Goal: Task Accomplishment & Management: Use online tool/utility

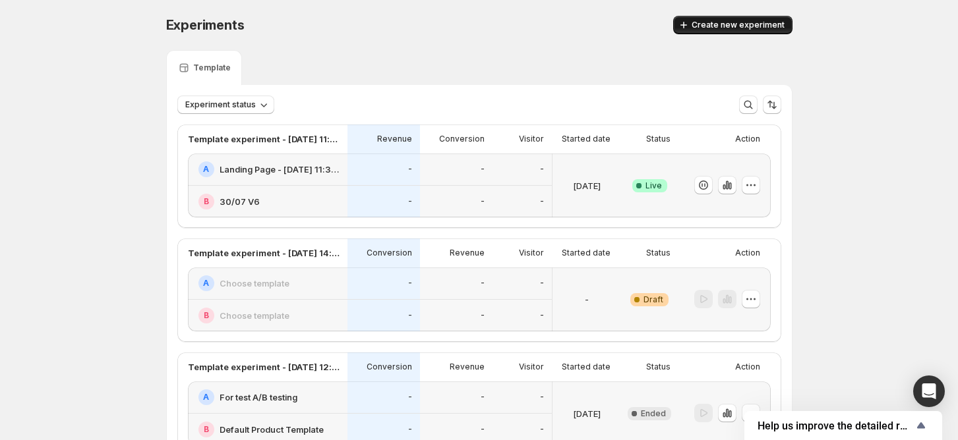
click at [738, 24] on span "Create new experiment" at bounding box center [737, 25] width 93 height 11
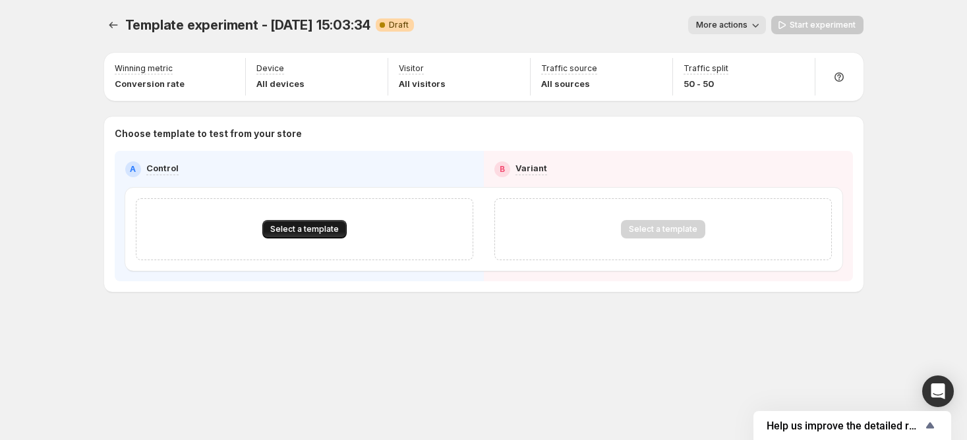
click at [312, 224] on span "Select a template" at bounding box center [304, 229] width 69 height 11
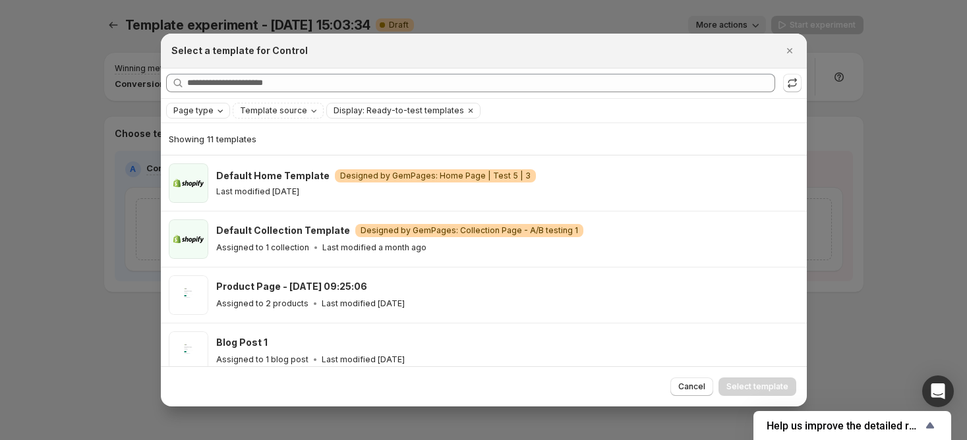
click at [206, 113] on span "Page type" at bounding box center [193, 110] width 40 height 11
click at [221, 168] on span "Product page" at bounding box center [218, 166] width 56 height 11
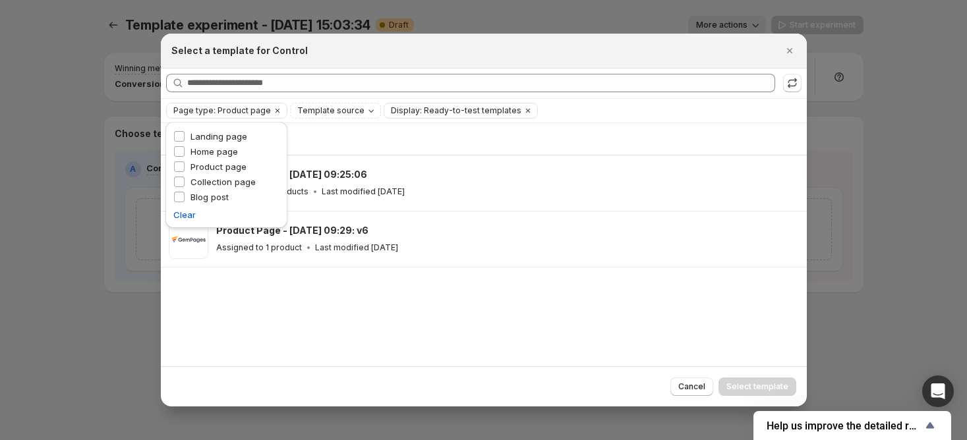
click at [340, 365] on div "Showing 2 templates Product Page - [DATE] 09:25:06 Assigned to 2 products Last …" at bounding box center [484, 245] width 646 height 244
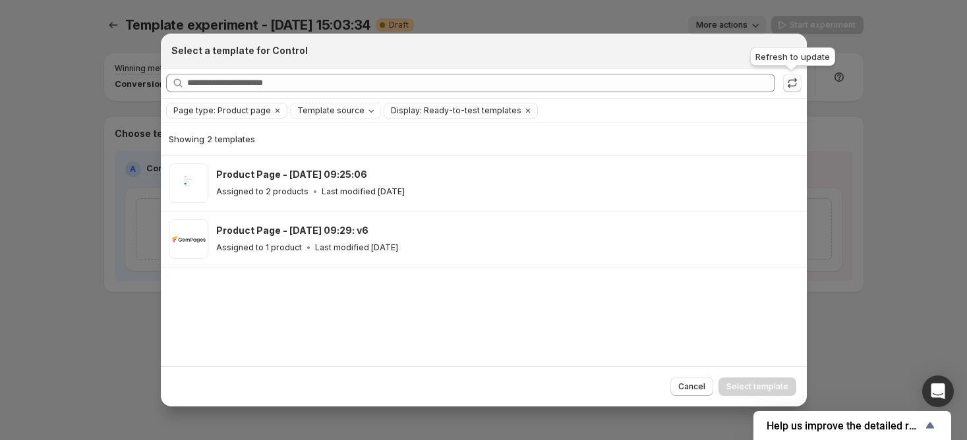
click at [792, 82] on icon ":r1g:" at bounding box center [792, 82] width 13 height 13
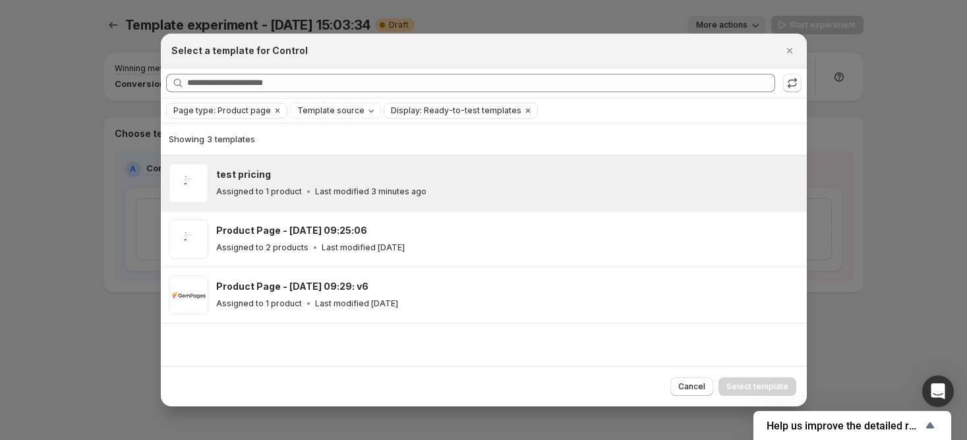
click at [515, 203] on div "test pricing Assigned to 1 product Last modified 3 minutes ago" at bounding box center [484, 183] width 646 height 55
click at [765, 392] on span "Select template" at bounding box center [757, 387] width 62 height 11
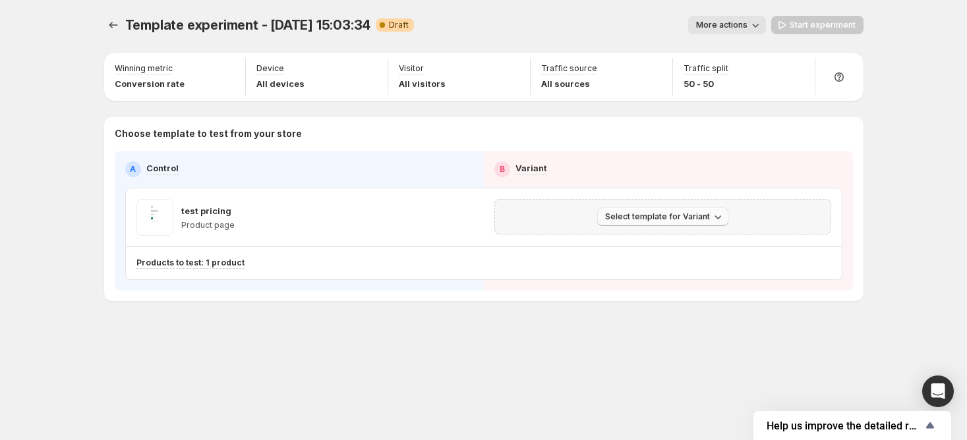
click at [611, 210] on button "Select template for Variant" at bounding box center [662, 217] width 131 height 18
click at [641, 239] on span "Select an existing template" at bounding box center [652, 244] width 111 height 11
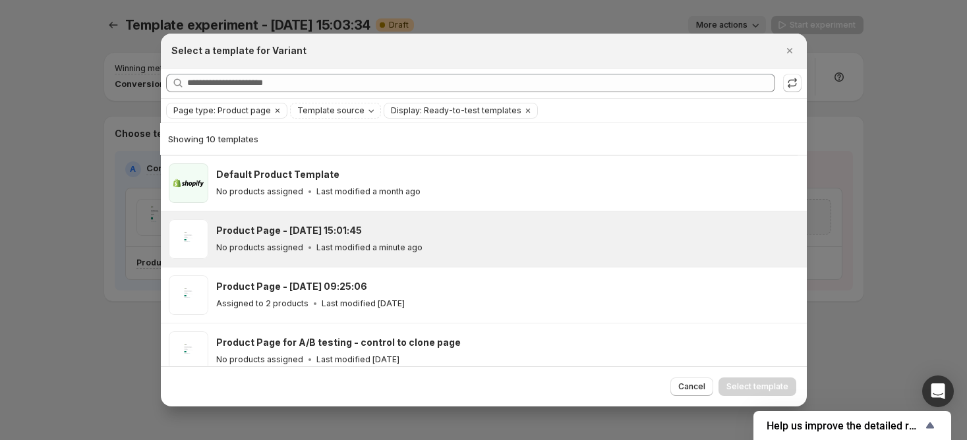
click at [523, 252] on div "No products assigned Last modified a minute ago" at bounding box center [505, 247] width 579 height 13
click at [761, 381] on button "Select template" at bounding box center [757, 387] width 78 height 18
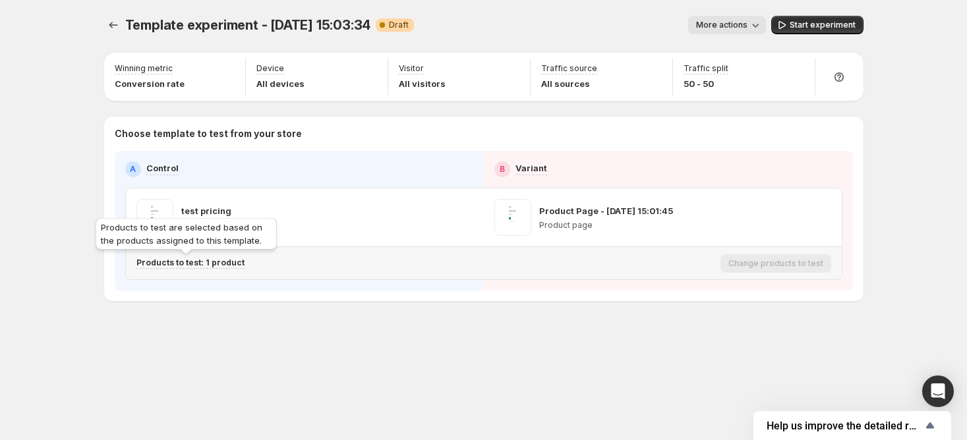
click at [196, 265] on p "Products to test: 1 product" at bounding box center [190, 263] width 108 height 11
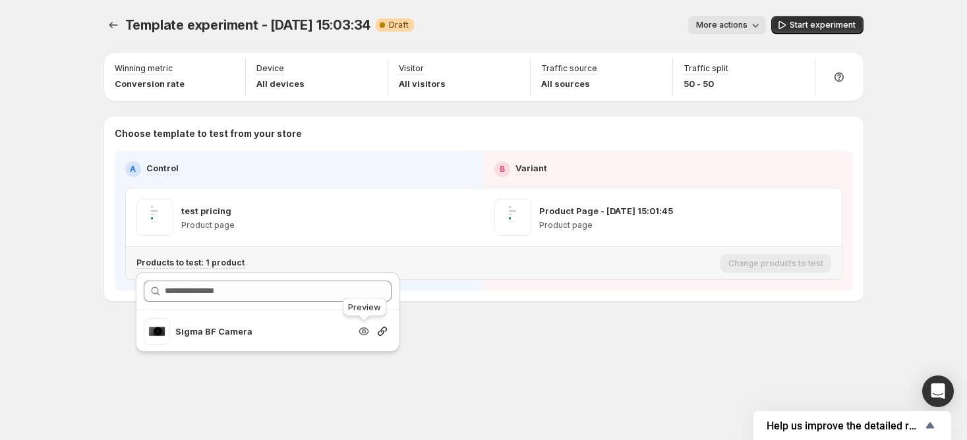
click at [361, 328] on icon "Search for and select a customer segment" at bounding box center [364, 332] width 10 height 8
click at [570, 354] on div "Template experiment - [DATE] 15:03:34. This page is ready Template experiment -…" at bounding box center [483, 186] width 791 height 372
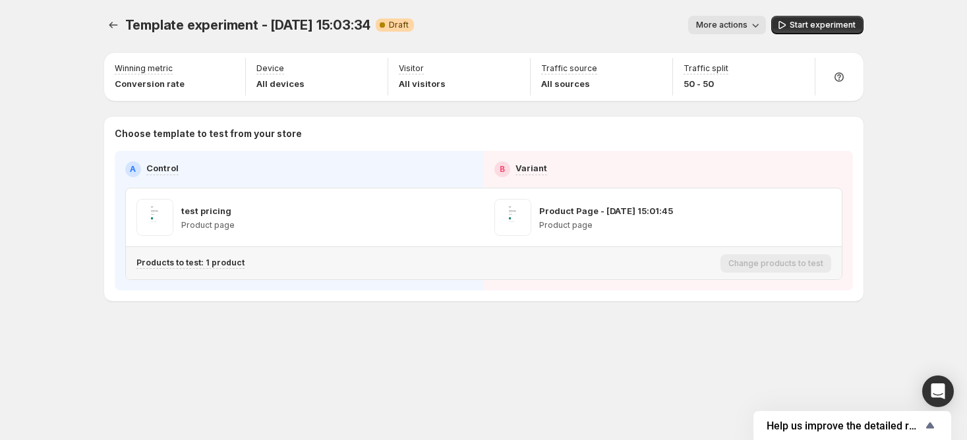
click at [226, 271] on div "Products to test: 1 product" at bounding box center [425, 263] width 579 height 22
click at [223, 267] on p "Products to test: 1 product" at bounding box center [190, 263] width 108 height 11
